Goal: Task Accomplishment & Management: Manage account settings

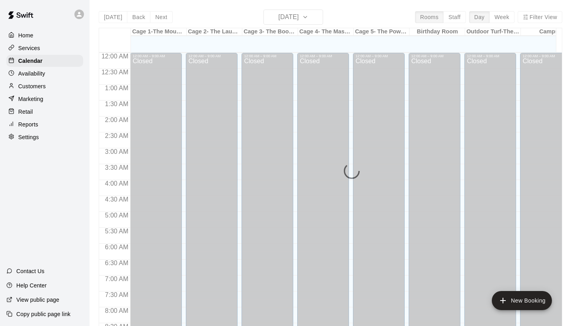
scroll to position [373, 0]
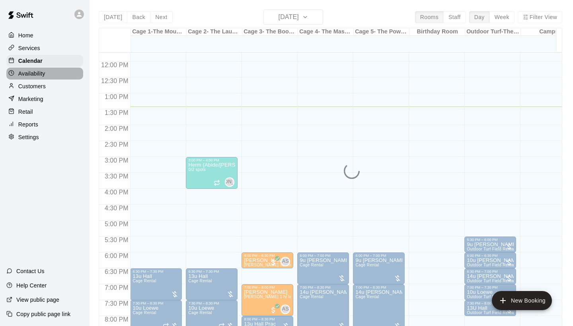
click at [31, 71] on p "Availability" at bounding box center [31, 74] width 27 height 8
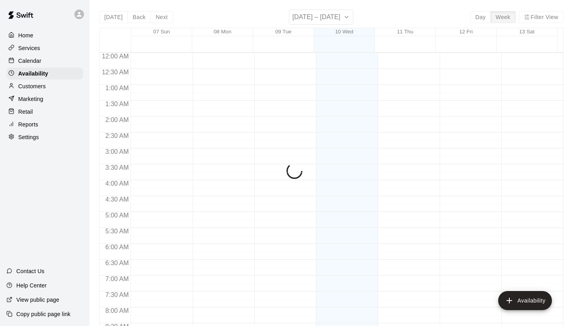
scroll to position [427, 0]
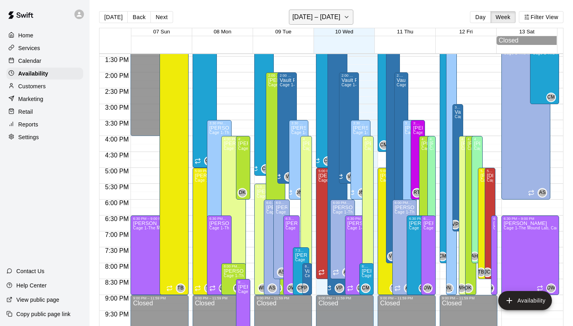
click at [341, 25] on div "[DATE] Back Next [DATE] – [DATE] Day Week Filter View" at bounding box center [331, 19] width 464 height 18
click at [350, 16] on icon "button" at bounding box center [346, 17] width 6 height 10
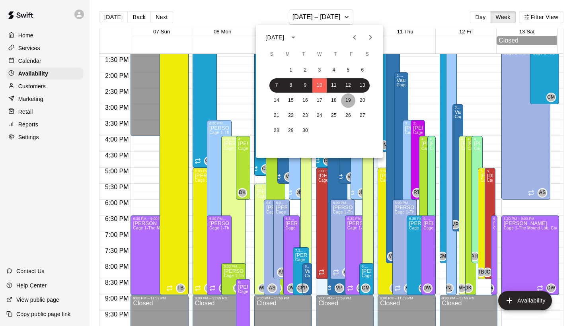
click at [349, 102] on button "19" at bounding box center [348, 100] width 14 height 14
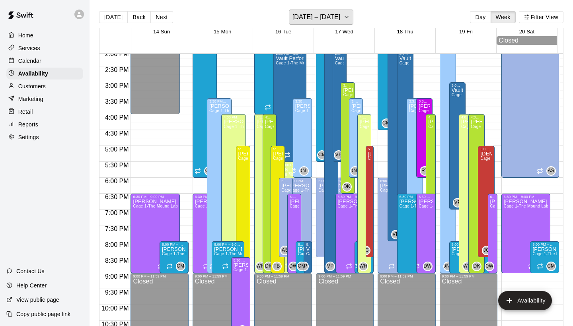
scroll to position [455, 0]
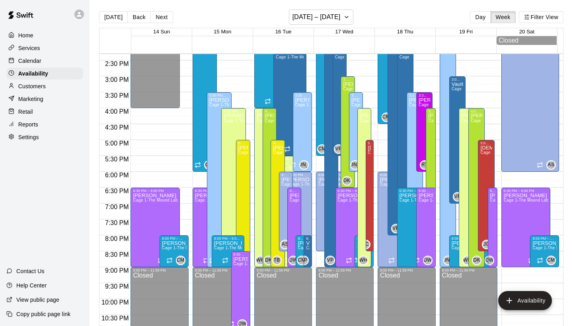
click at [450, 249] on div "8:00 PM – 9:00 PM [PERSON_NAME] Cage 1-The Mound Lab, Cage 2- The Launch Pad, C…" at bounding box center [473, 251] width 48 height 32
click at [453, 264] on icon "delete" at bounding box center [457, 263] width 10 height 10
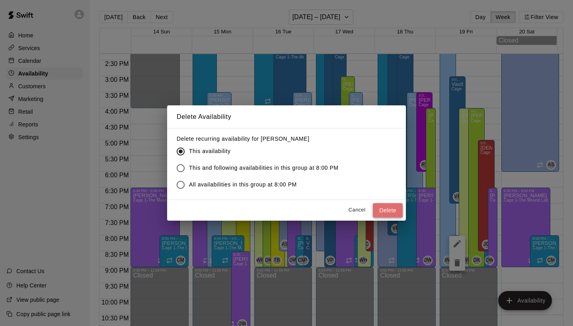
click at [381, 206] on button "Delete" at bounding box center [388, 210] width 30 height 15
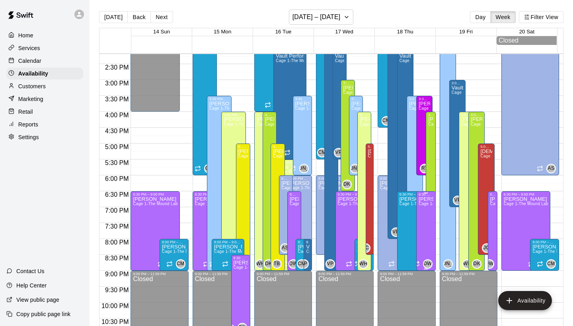
scroll to position [450, 0]
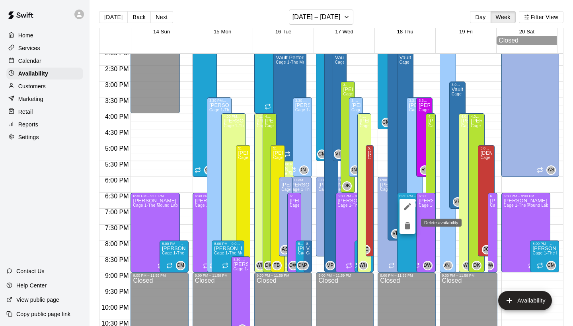
click at [403, 224] on icon "delete" at bounding box center [407, 226] width 10 height 10
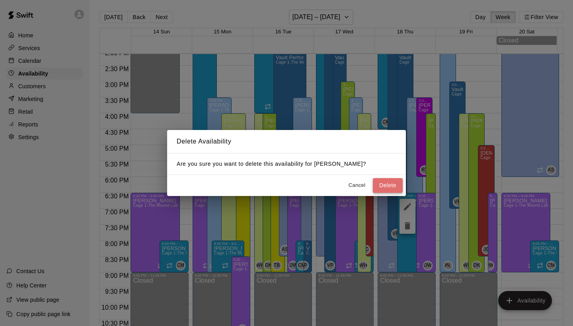
click at [385, 187] on button "Delete" at bounding box center [388, 185] width 30 height 15
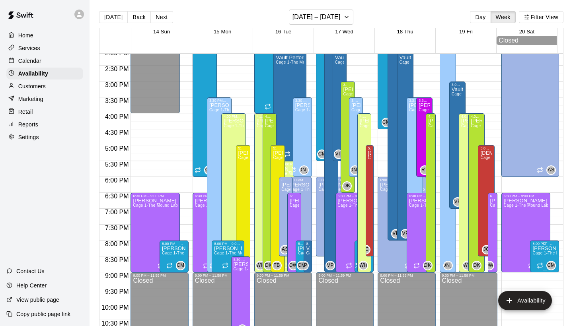
click at [536, 254] on icon "edit" at bounding box center [540, 255] width 10 height 10
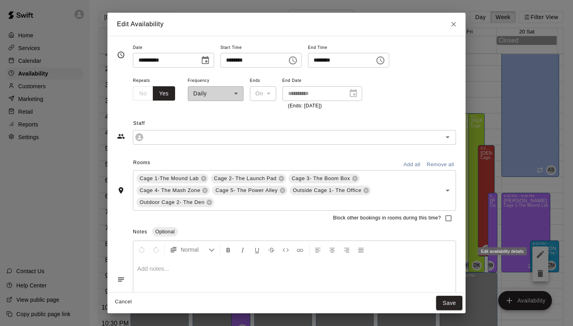
type input "**********"
click at [231, 60] on input "********" at bounding box center [250, 60] width 61 height 15
type input "********"
click at [444, 308] on button "Save" at bounding box center [449, 303] width 26 height 15
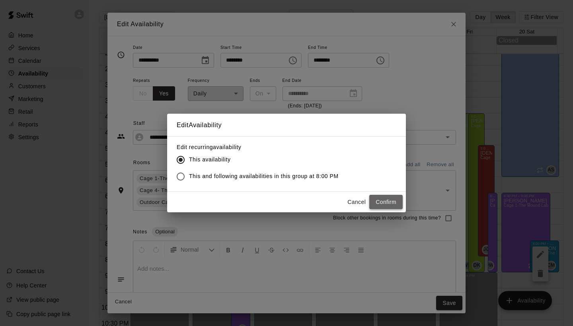
click at [386, 200] on button "Confirm" at bounding box center [385, 202] width 33 height 15
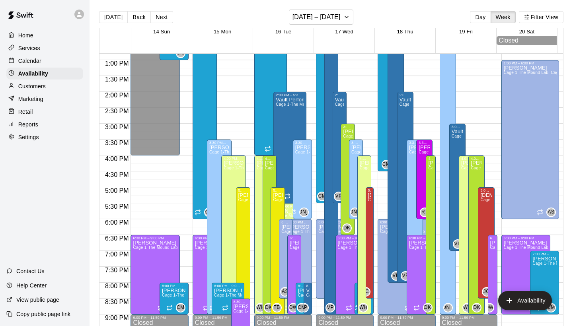
scroll to position [398, 0]
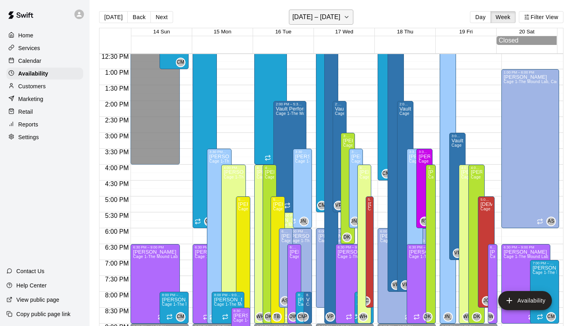
click at [338, 23] on button "[DATE] – [DATE]" at bounding box center [321, 17] width 65 height 15
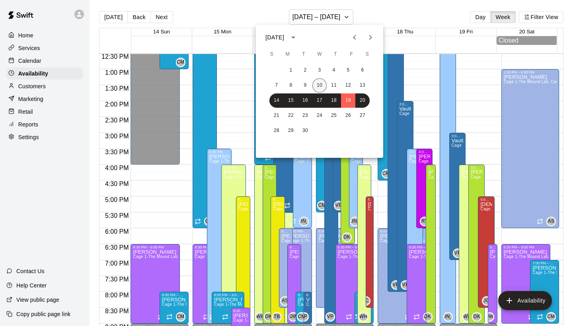
click at [322, 82] on button "10" at bounding box center [319, 85] width 14 height 14
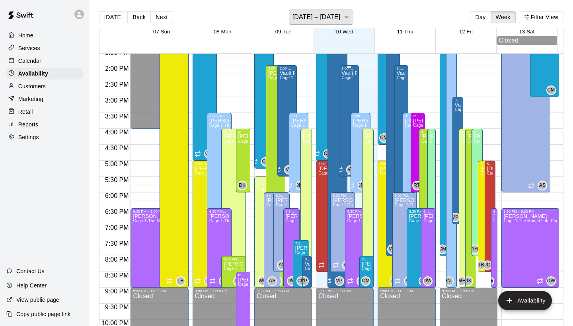
scroll to position [435, 0]
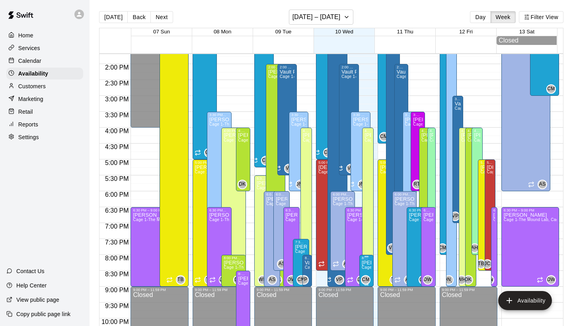
click at [366, 268] on icon "edit" at bounding box center [370, 269] width 10 height 10
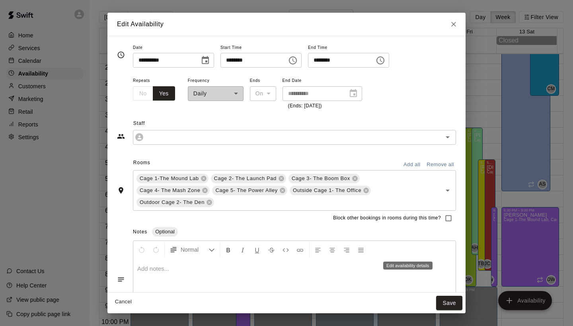
type input "**********"
click at [451, 28] on button "Close" at bounding box center [453, 24] width 14 height 14
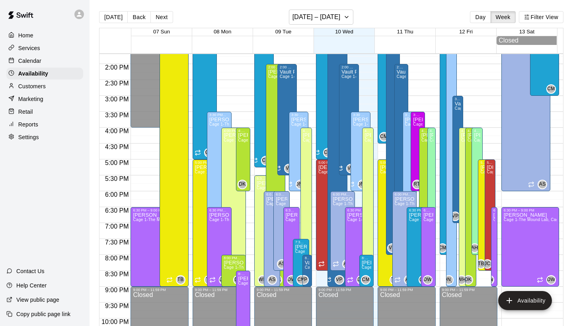
type input "**********"
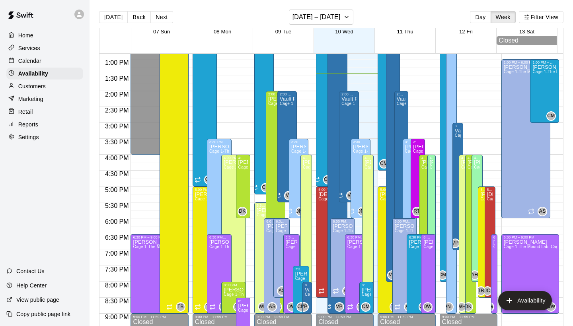
scroll to position [408, 0]
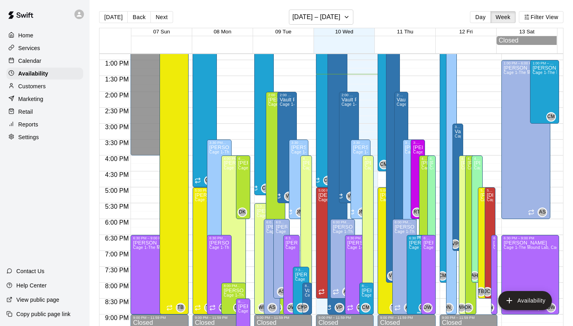
click at [415, 264] on icon "delete" at bounding box center [417, 268] width 10 height 10
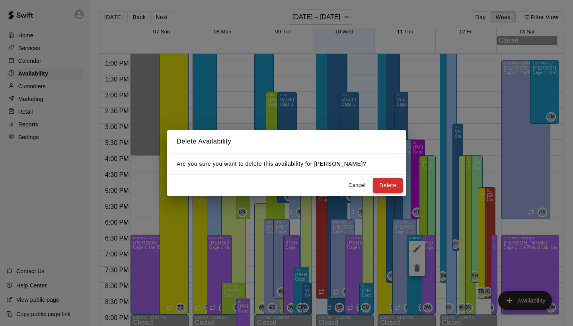
click at [385, 179] on button "Delete" at bounding box center [388, 185] width 30 height 15
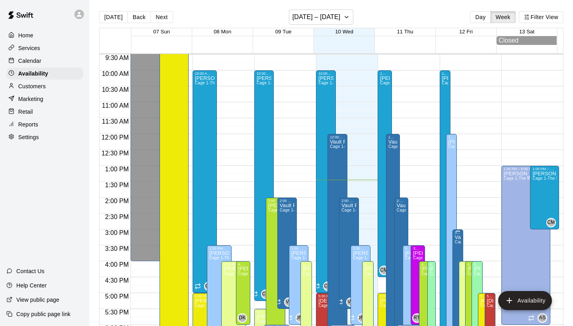
scroll to position [301, 0]
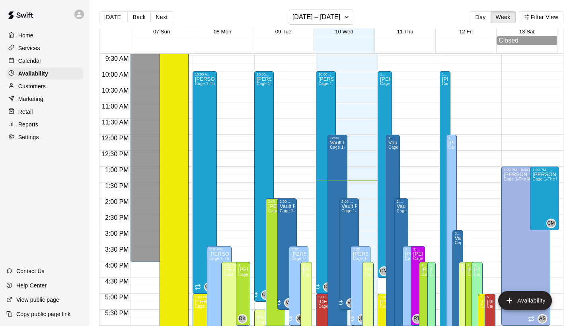
click at [44, 61] on div "Calendar" at bounding box center [44, 61] width 77 height 12
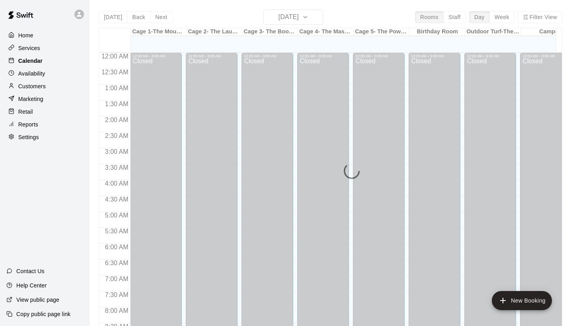
scroll to position [428, 0]
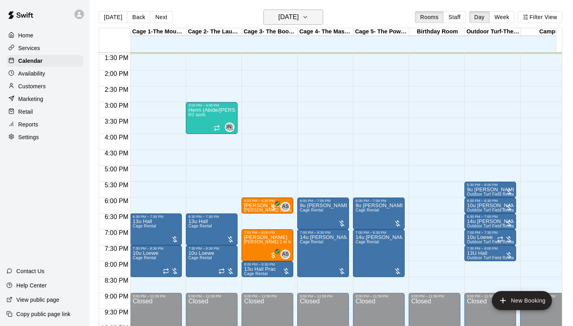
click at [317, 12] on button "[DATE]" at bounding box center [293, 17] width 60 height 15
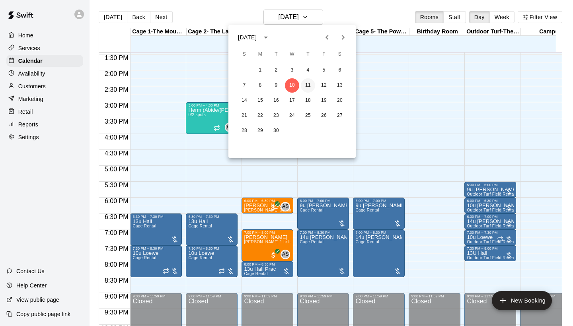
click at [312, 84] on button "11" at bounding box center [308, 85] width 14 height 14
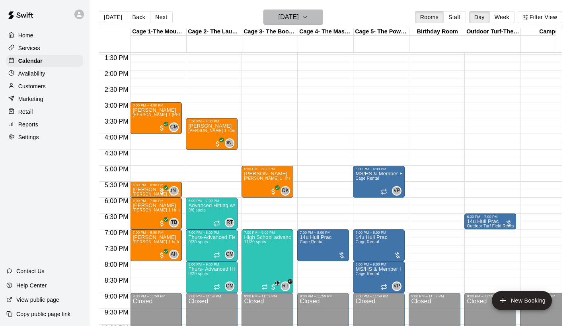
click at [298, 16] on h6 "[DATE]" at bounding box center [288, 17] width 20 height 11
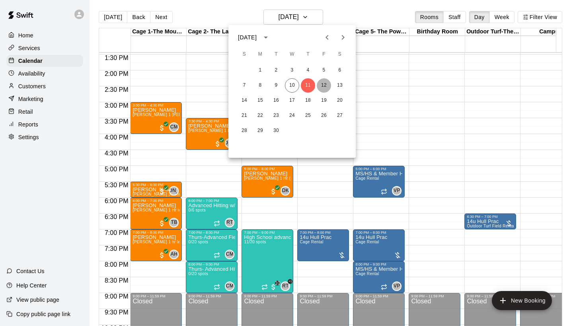
click at [320, 85] on button "12" at bounding box center [324, 85] width 14 height 14
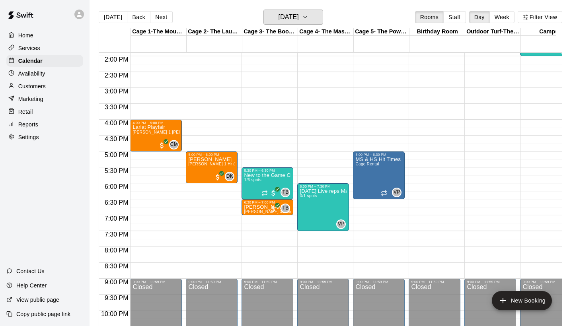
scroll to position [448, 0]
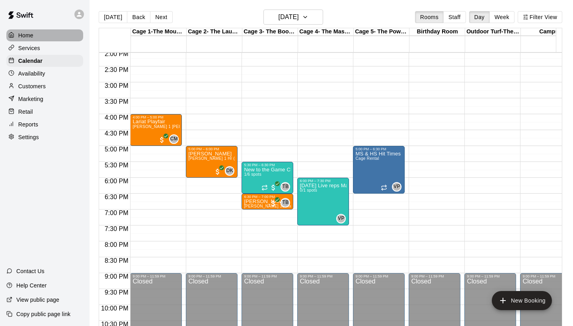
click at [31, 29] on div "Home" at bounding box center [44, 35] width 77 height 12
